Goal: Information Seeking & Learning: Learn about a topic

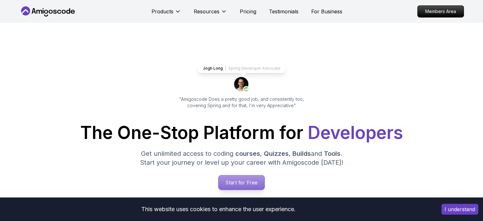
click at [233, 183] on p "Start for Free" at bounding box center [241, 182] width 46 height 15
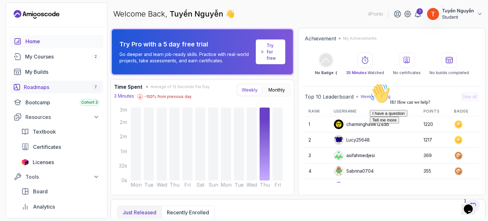
click at [46, 87] on div "Roadmaps 7" at bounding box center [62, 87] width 76 height 8
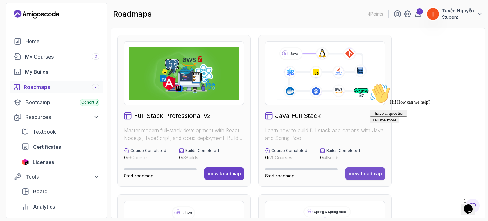
click at [359, 174] on div "View Roadmap" at bounding box center [364, 173] width 33 height 6
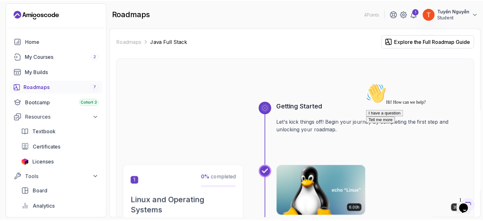
scroll to position [95, 0]
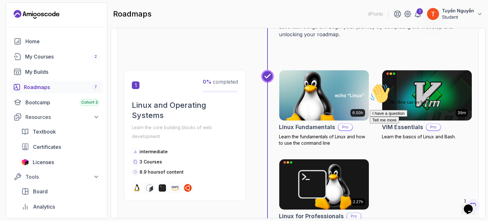
click at [307, 124] on h2 "Linux Fundamentals" at bounding box center [307, 127] width 56 height 9
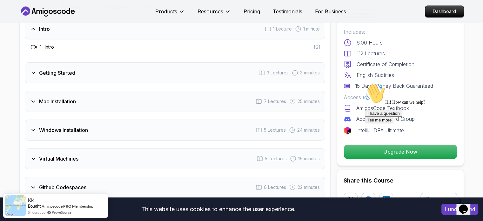
scroll to position [889, 0]
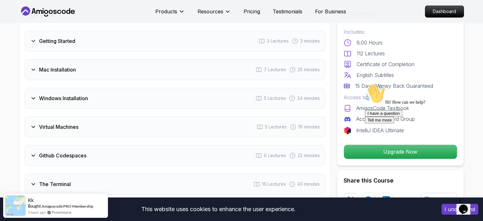
click at [63, 130] on div "Virtual Machines 5 Lectures 19 minutes" at bounding box center [175, 126] width 300 height 21
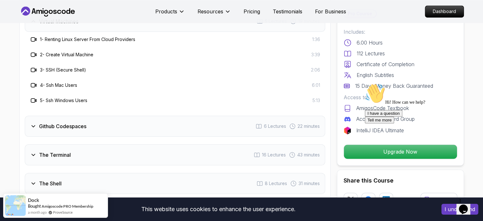
scroll to position [1016, 0]
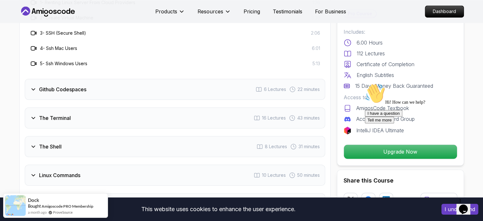
click at [70, 88] on h3 "Github Codespaces" at bounding box center [62, 89] width 47 height 8
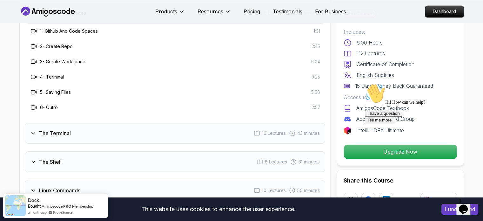
scroll to position [952, 0]
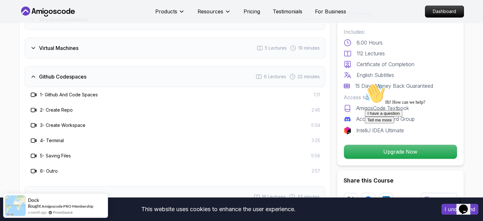
click at [65, 73] on h3 "Github Codespaces" at bounding box center [62, 77] width 47 height 8
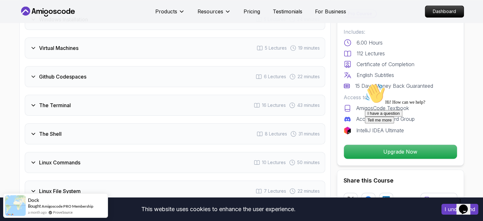
click at [68, 73] on h3 "Github Codespaces" at bounding box center [62, 77] width 47 height 8
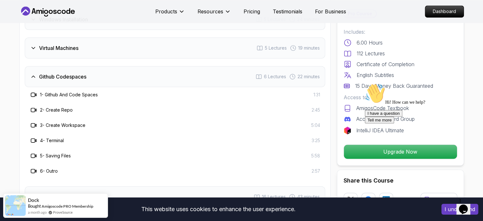
click at [68, 73] on h3 "Github Codespaces" at bounding box center [62, 77] width 47 height 8
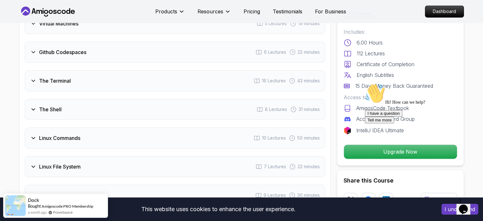
scroll to position [984, 0]
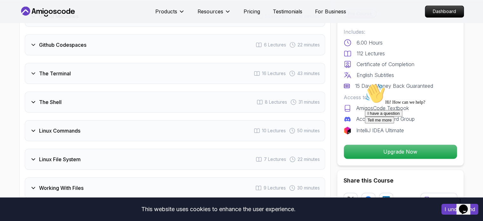
click at [57, 76] on h3 "The Terminal" at bounding box center [55, 74] width 32 height 8
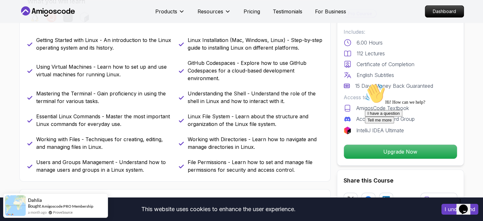
scroll to position [349, 0]
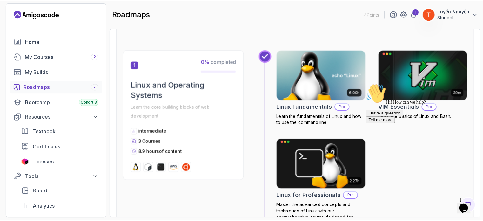
scroll to position [115, 0]
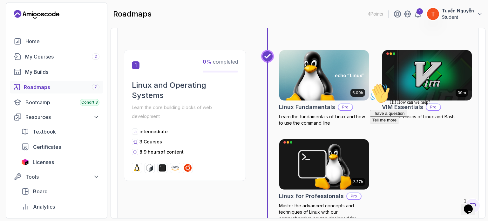
click at [338, 94] on img at bounding box center [324, 75] width 94 height 53
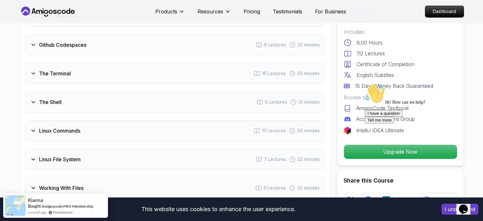
scroll to position [999, 0]
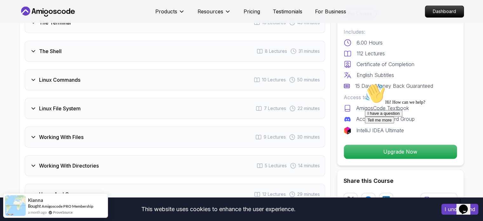
click at [90, 104] on div "Linux File System 7 Lectures 22 minutes" at bounding box center [175, 108] width 300 height 21
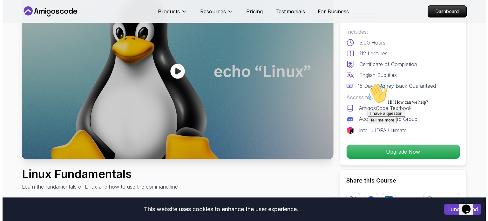
scroll to position [0, 0]
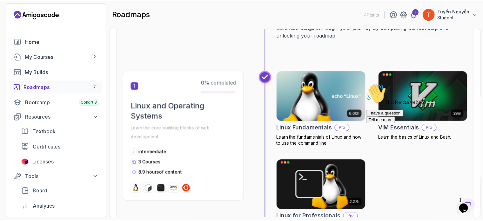
scroll to position [95, 0]
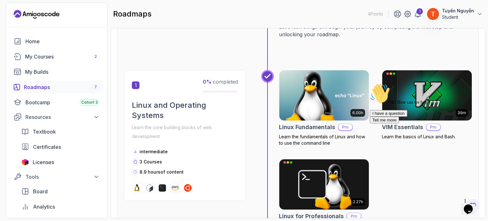
click at [309, 123] on h2 "Linux Fundamentals" at bounding box center [307, 127] width 56 height 9
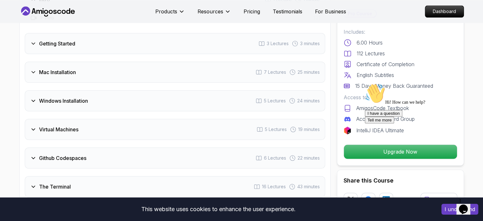
scroll to position [889, 0]
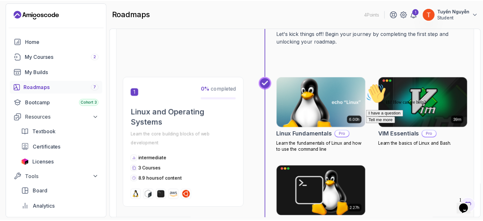
scroll to position [127, 0]
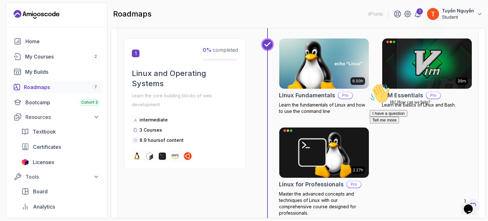
click at [407, 95] on div "Hi! How can we help? I have a question Tell me more" at bounding box center [427, 103] width 114 height 40
click at [414, 63] on img at bounding box center [427, 63] width 94 height 53
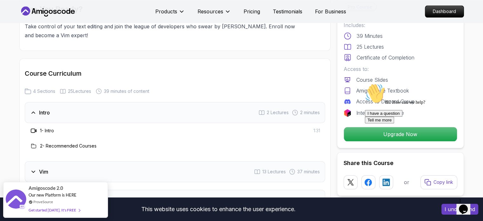
scroll to position [762, 0]
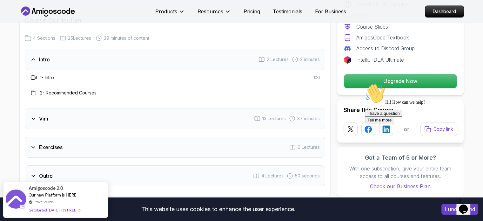
click at [55, 121] on div "Vim 13 Lectures 37 minutes" at bounding box center [175, 118] width 300 height 21
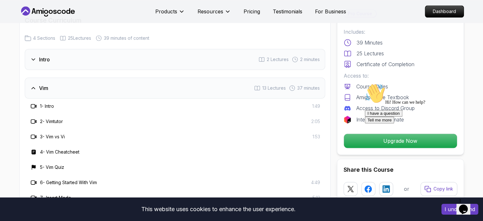
click at [57, 86] on div "Vim 13 Lectures 37 minutes" at bounding box center [175, 87] width 300 height 21
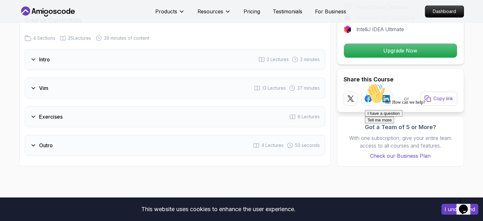
click at [57, 61] on div "Intro 2 Lectures 2 minutes" at bounding box center [175, 59] width 300 height 21
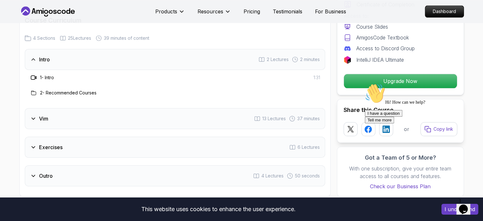
click at [57, 61] on div "Intro 2 Lectures 2 minutes" at bounding box center [175, 59] width 300 height 21
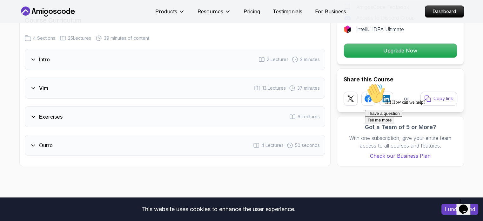
click at [57, 61] on div "Intro 2 Lectures 2 minutes" at bounding box center [175, 59] width 300 height 21
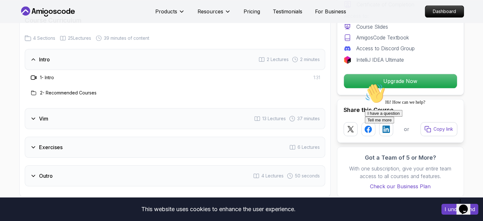
click at [57, 61] on div "Intro 2 Lectures 2 minutes" at bounding box center [175, 59] width 300 height 21
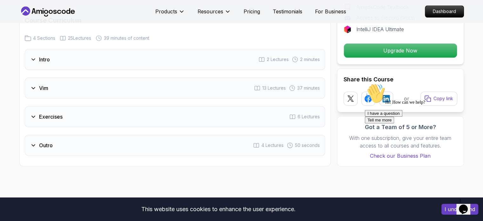
click at [45, 94] on div "Vim 13 Lectures 37 minutes" at bounding box center [175, 87] width 300 height 21
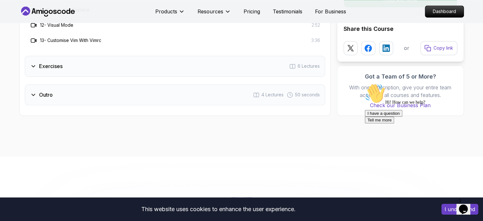
scroll to position [1016, 0]
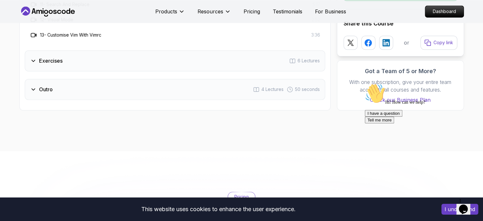
click at [80, 57] on div "Exercises 6 Lectures" at bounding box center [175, 60] width 300 height 21
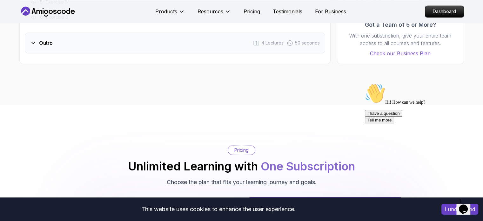
scroll to position [952, 0]
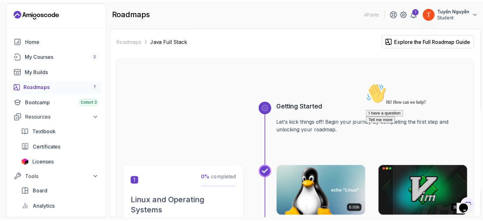
scroll to position [95, 0]
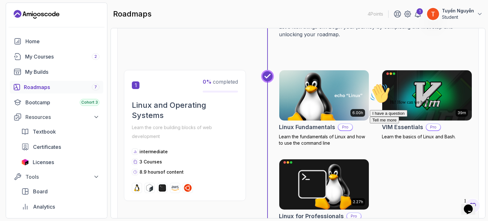
click at [399, 123] on div "Hi! How can we help? I have a question Tell me more" at bounding box center [427, 103] width 114 height 40
click at [396, 83] on div at bounding box center [427, 83] width 114 height 0
click at [295, 127] on h2 "Linux Fundamentals" at bounding box center [307, 127] width 56 height 9
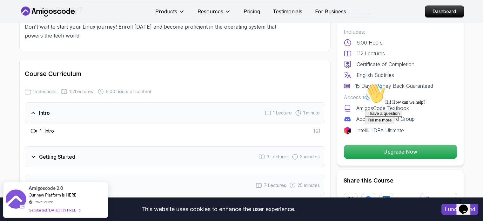
scroll to position [825, 0]
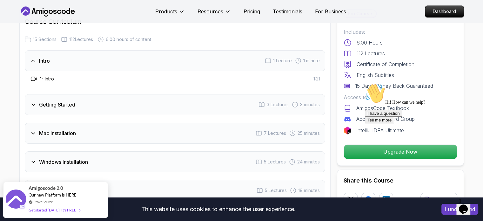
click at [60, 103] on h3 "Getting Started" at bounding box center [57, 105] width 36 height 8
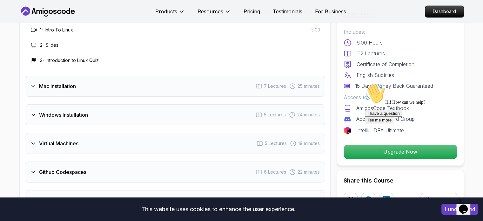
scroll to position [921, 0]
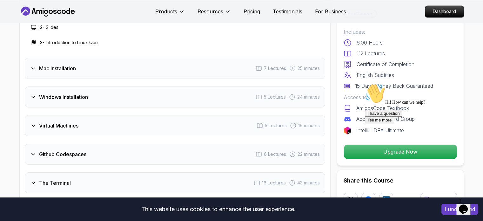
click at [64, 97] on h3 "Windows Installation" at bounding box center [63, 97] width 49 height 8
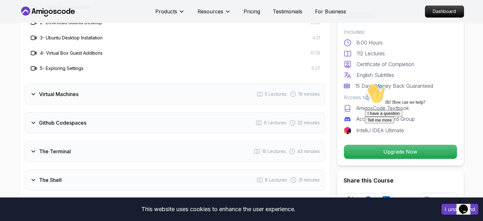
scroll to position [984, 0]
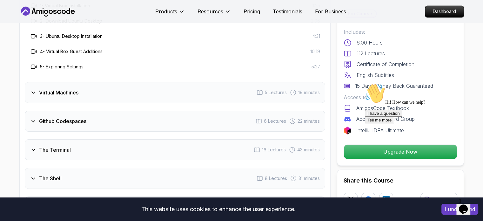
click at [84, 90] on div "Virtual Machines 5 Lectures 19 minutes" at bounding box center [175, 92] width 300 height 21
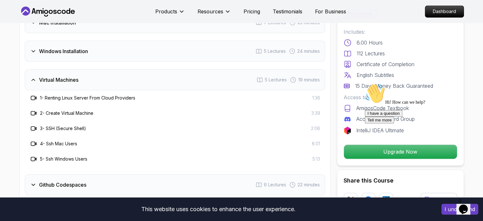
scroll to position [889, 0]
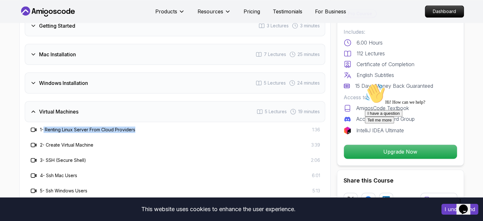
drag, startPoint x: 45, startPoint y: 127, endPoint x: 144, endPoint y: 128, distance: 98.1
click at [144, 128] on div "1 - Renting Linux Server From Cloud Providers 1:36" at bounding box center [175, 130] width 290 height 8
click at [33, 110] on icon at bounding box center [33, 111] width 6 height 6
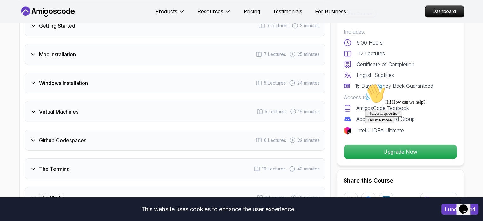
click at [36, 109] on icon at bounding box center [33, 111] width 6 height 6
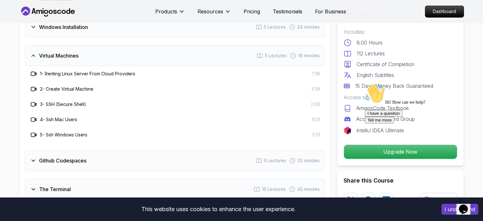
scroll to position [952, 0]
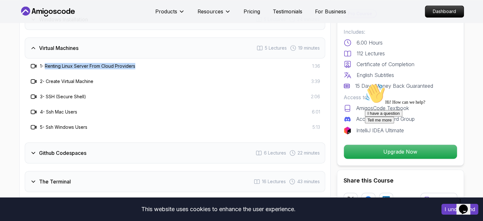
copy h3 "Renting Linux Server From Cloud Providers"
drag, startPoint x: 46, startPoint y: 63, endPoint x: 141, endPoint y: 64, distance: 94.6
click at [141, 64] on div "1 - Renting Linux Server From Cloud Providers 1:36" at bounding box center [175, 66] width 290 height 8
click at [109, 82] on div "2 - Create Virtual Machine 3:39" at bounding box center [175, 81] width 290 height 8
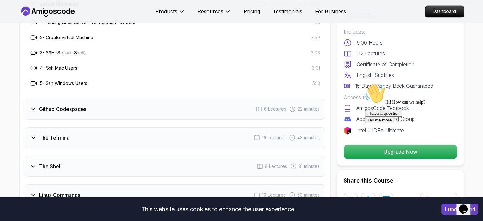
scroll to position [997, 0]
click at [63, 109] on h3 "Github Codespaces" at bounding box center [62, 108] width 47 height 8
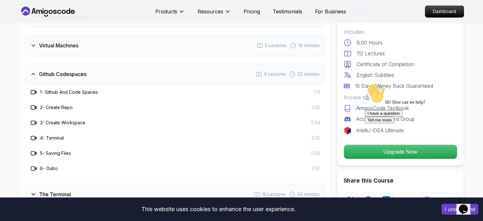
scroll to position [954, 0]
click at [74, 73] on h3 "Github Codespaces" at bounding box center [62, 75] width 47 height 8
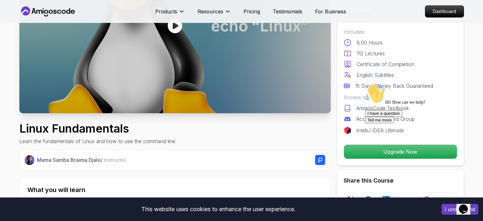
scroll to position [95, 0]
